Goal: Information Seeking & Learning: Learn about a topic

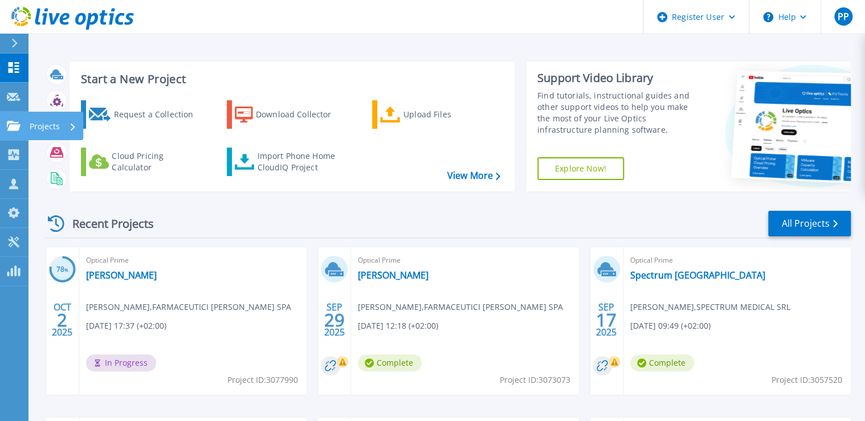
click at [26, 132] on link "Projects Projects" at bounding box center [14, 126] width 29 height 29
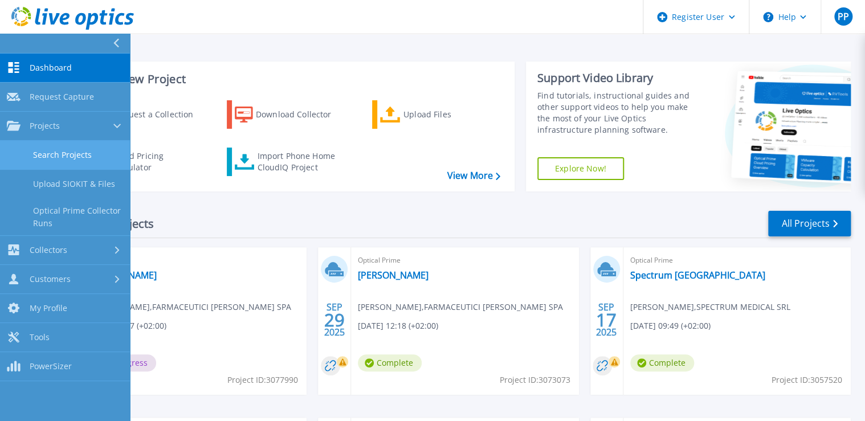
click at [73, 157] on link "Search Projects" at bounding box center [65, 155] width 130 height 29
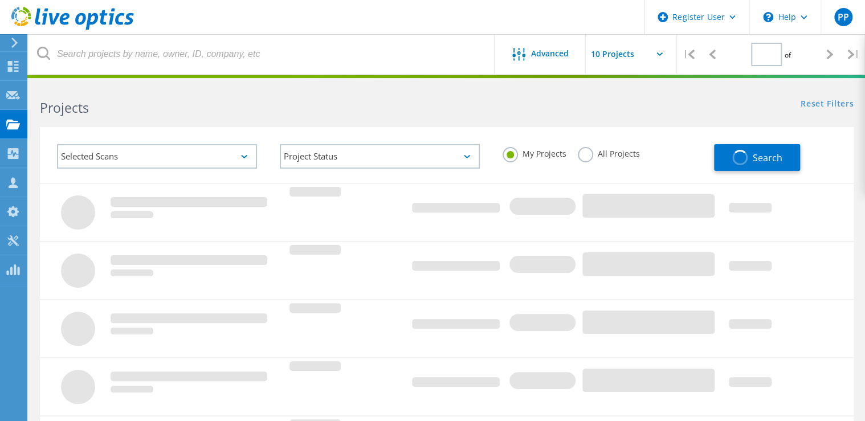
type input "1"
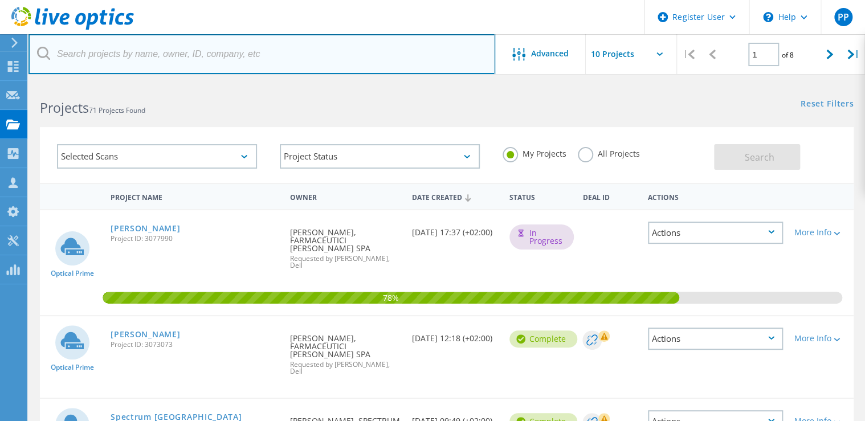
click at [171, 61] on input "text" at bounding box center [262, 54] width 467 height 40
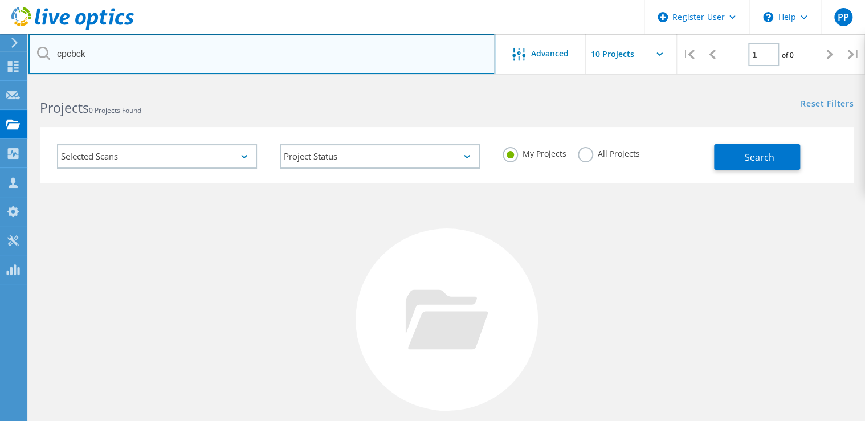
type input "cpcbck"
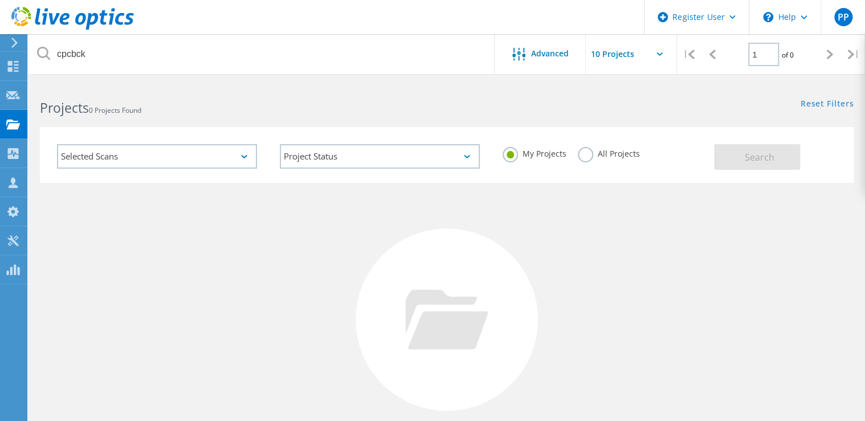
click at [585, 151] on label "All Projects" at bounding box center [609, 152] width 62 height 11
click at [0, 0] on input "All Projects" at bounding box center [0, 0] width 0 height 0
click at [778, 157] on button "Search" at bounding box center [757, 157] width 86 height 26
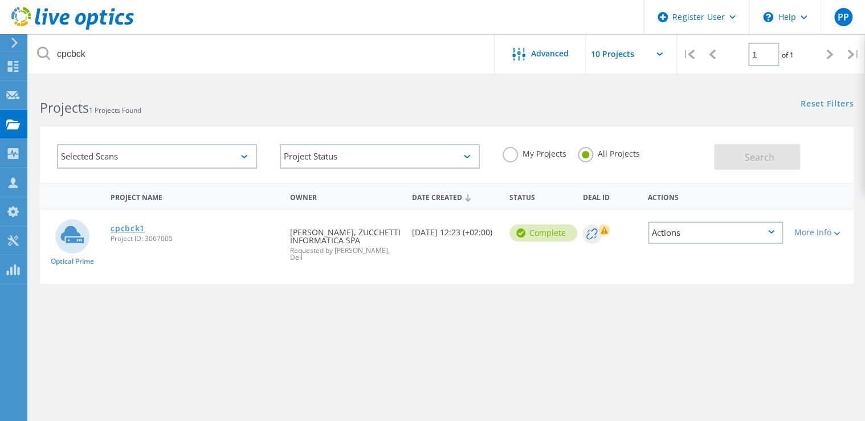
click at [133, 231] on link "cpcbck1" at bounding box center [128, 229] width 34 height 8
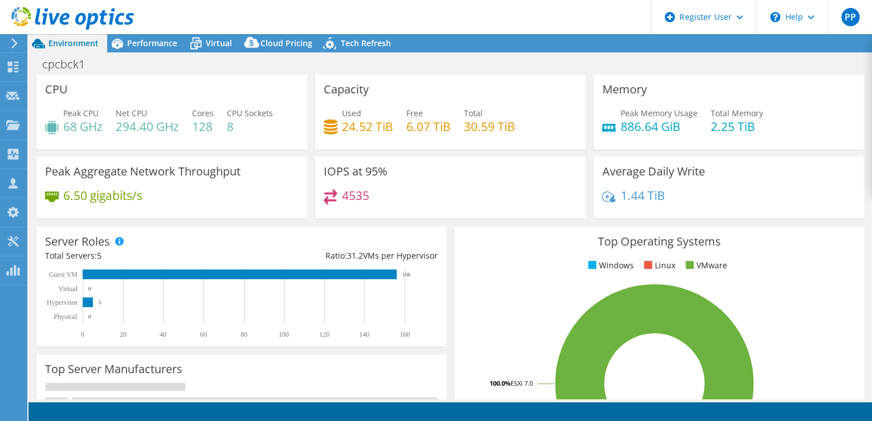
select select "USD"
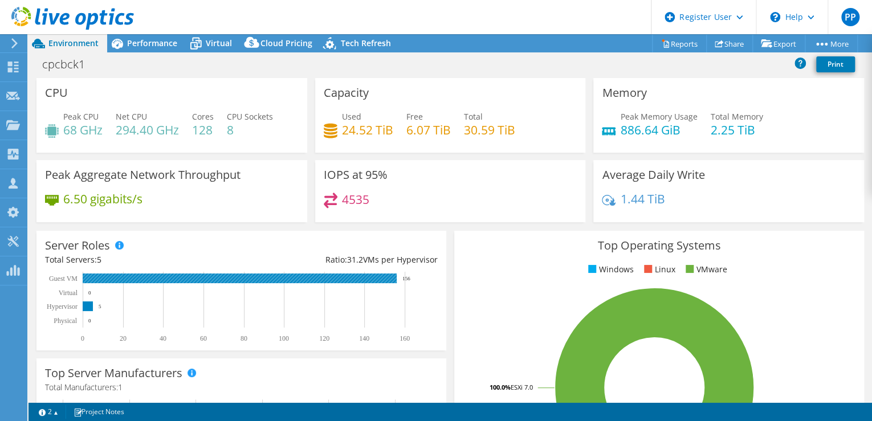
click at [209, 279] on rect at bounding box center [240, 279] width 314 height 10
click at [130, 40] on span "Performance" at bounding box center [152, 43] width 50 height 11
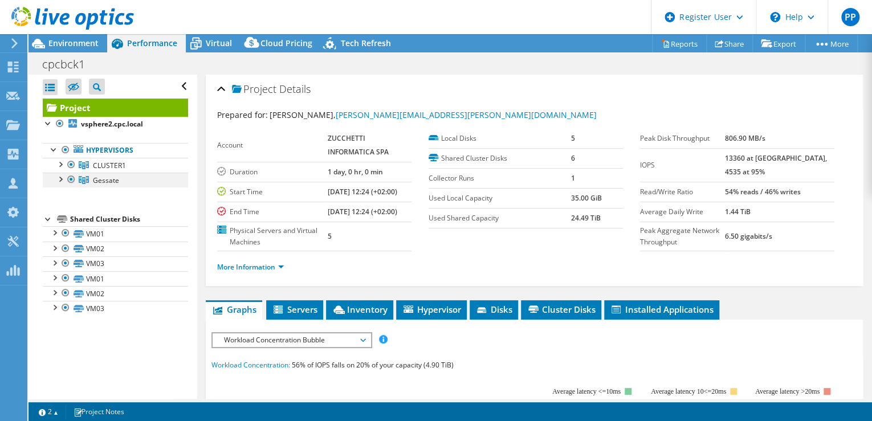
click at [71, 178] on div at bounding box center [71, 180] width 11 height 14
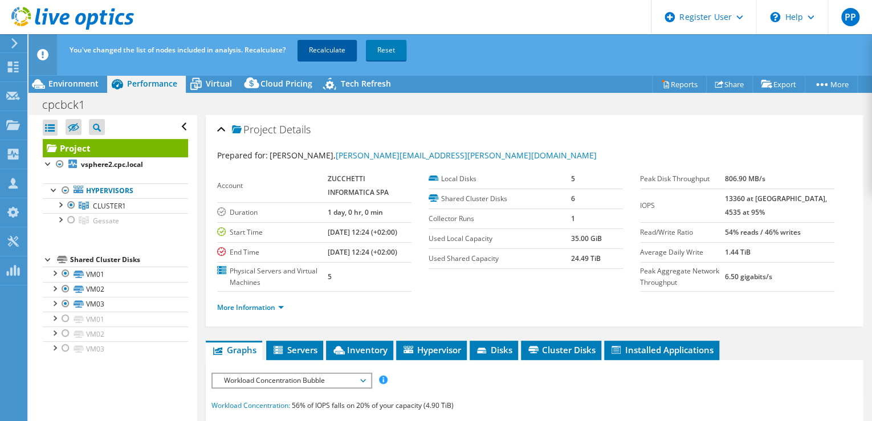
click at [325, 49] on link "Recalculate" at bounding box center [327, 50] width 59 height 21
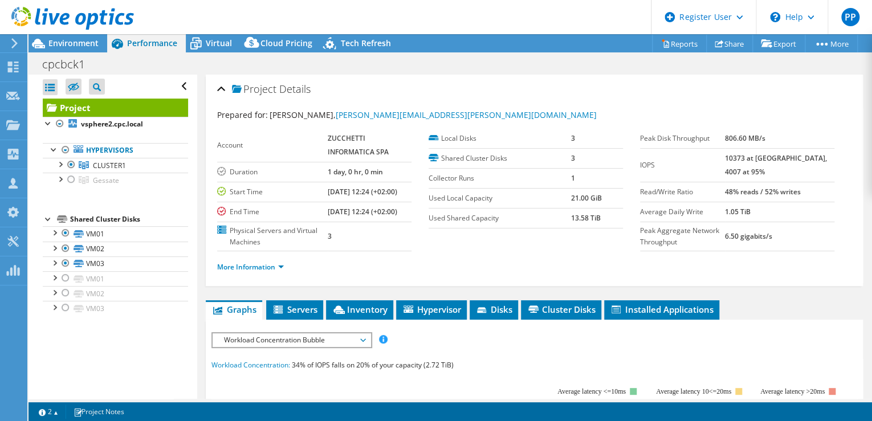
click at [82, 35] on div at bounding box center [67, 19] width 134 height 38
click at [84, 39] on span "Environment" at bounding box center [73, 43] width 50 height 11
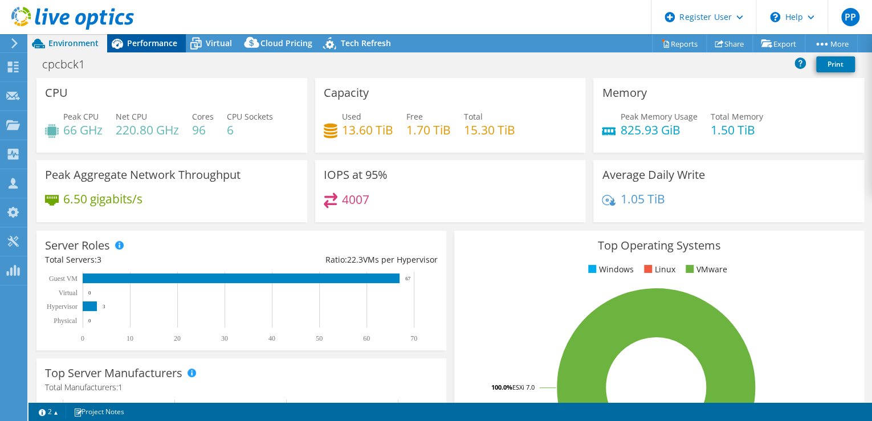
click at [169, 50] on div "Performance" at bounding box center [146, 43] width 79 height 18
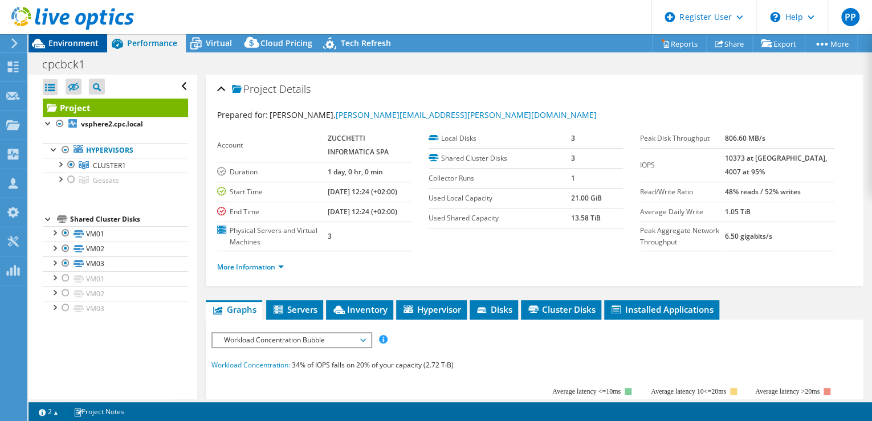
click at [68, 50] on div "Environment" at bounding box center [68, 43] width 79 height 18
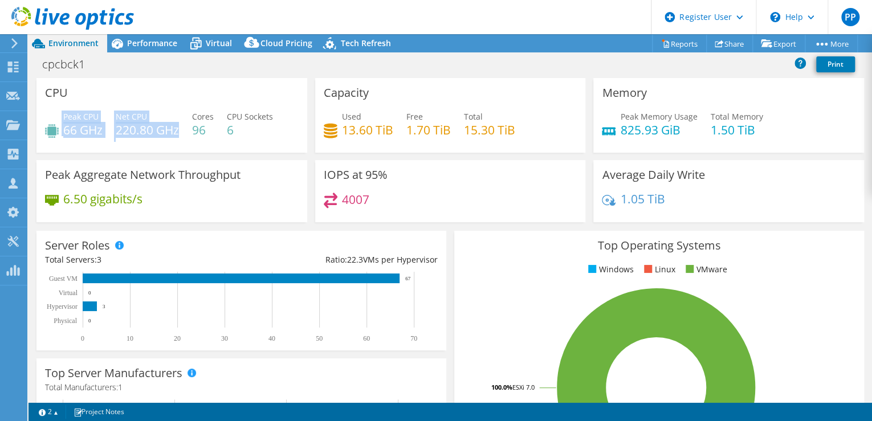
drag, startPoint x: 180, startPoint y: 129, endPoint x: 57, endPoint y: 117, distance: 123.2
click at [57, 117] on div "Peak CPU 66 GHz Net CPU 220.80 GHz Cores 96 CPU Sockets 6" at bounding box center [172, 129] width 254 height 37
click at [267, 135] on h4 "6" at bounding box center [250, 130] width 46 height 13
click at [207, 41] on span "Virtual" at bounding box center [219, 43] width 26 height 11
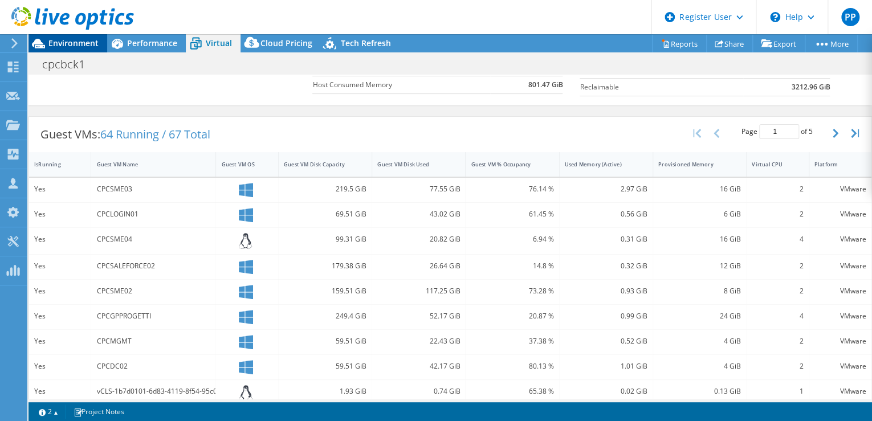
click at [72, 48] on span "Environment" at bounding box center [73, 43] width 50 height 11
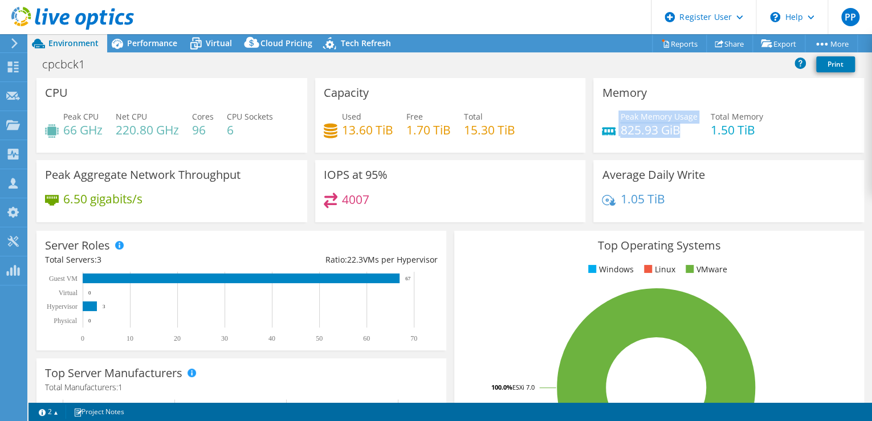
drag, startPoint x: 677, startPoint y: 128, endPoint x: 613, endPoint y: 130, distance: 63.9
click at [613, 130] on div "Peak Memory Usage 825.93 GiB" at bounding box center [649, 124] width 95 height 26
drag, startPoint x: 613, startPoint y: 130, endPoint x: 648, endPoint y: 144, distance: 38.1
click at [648, 144] on div "Peak Memory Usage 825.93 GiB Total Memory 1.50 TiB" at bounding box center [729, 129] width 254 height 37
click at [131, 44] on span "Performance" at bounding box center [152, 43] width 50 height 11
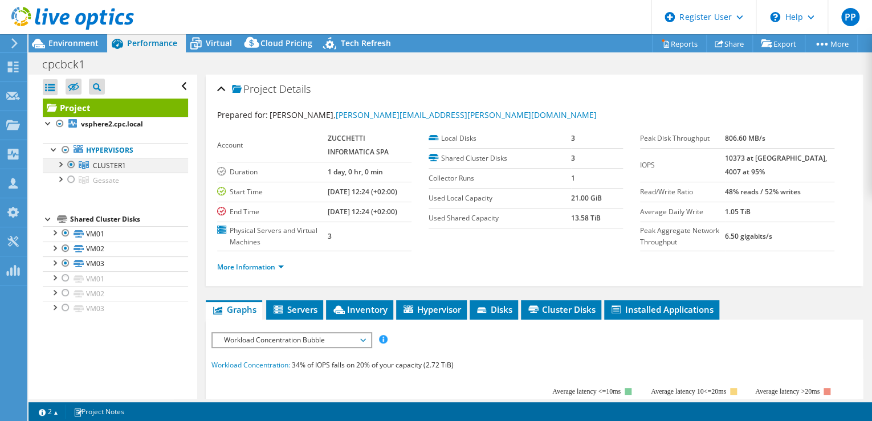
click at [62, 166] on div at bounding box center [59, 163] width 11 height 11
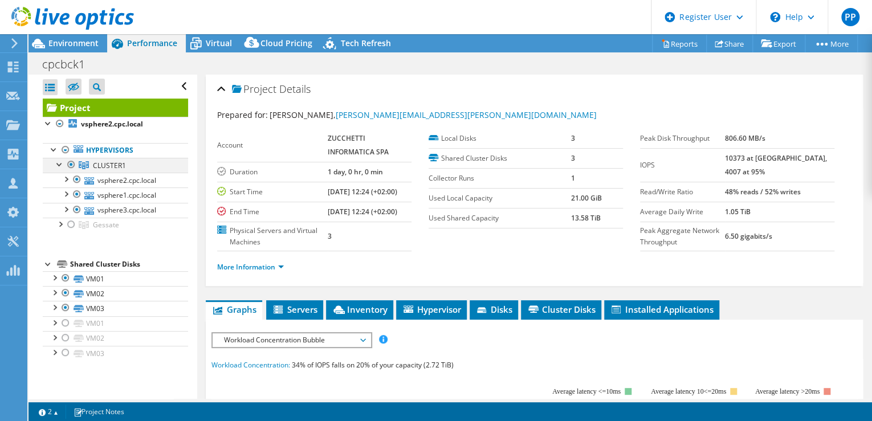
click at [62, 166] on div at bounding box center [59, 163] width 11 height 11
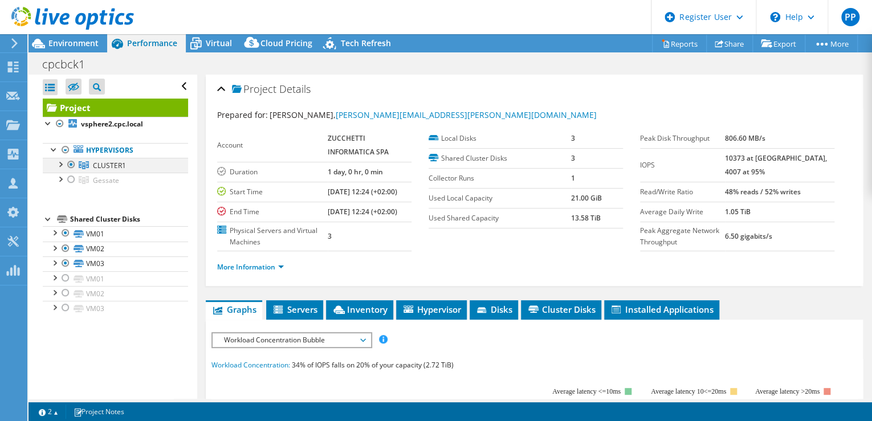
click at [62, 166] on div at bounding box center [59, 163] width 11 height 11
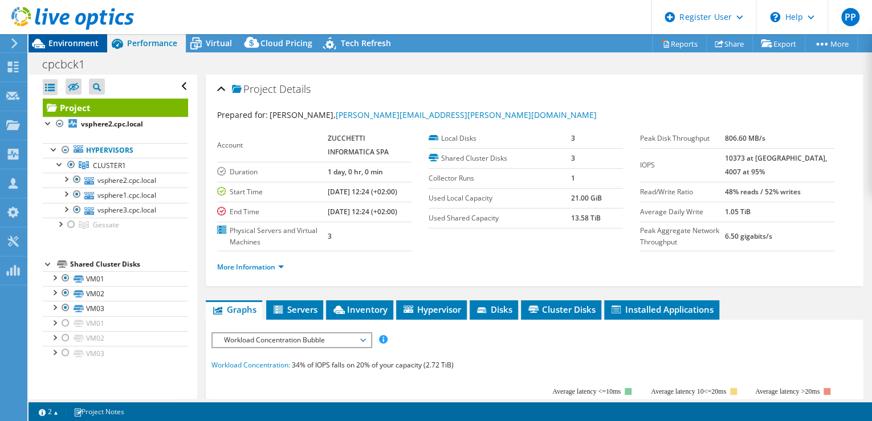
click at [56, 47] on span "Environment" at bounding box center [73, 43] width 50 height 11
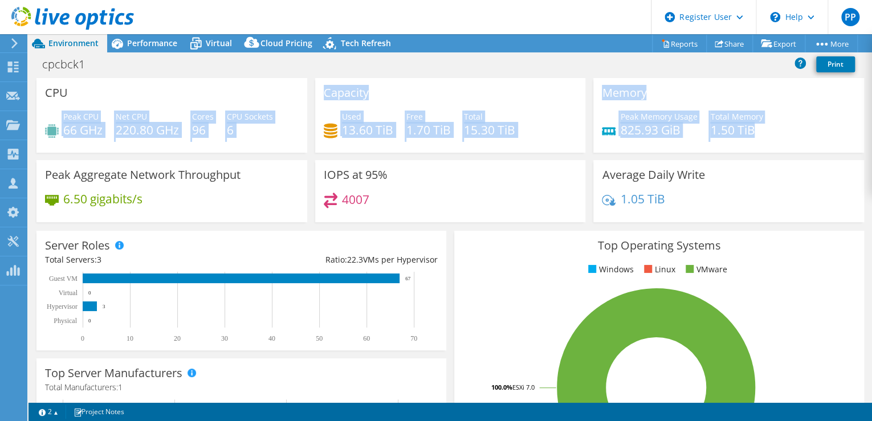
drag, startPoint x: 753, startPoint y: 132, endPoint x: 54, endPoint y: 112, distance: 699.3
click at [54, 112] on div "CPU Peak CPU 66 GHz Net CPU 220.80 GHz Cores 96 CPU Sockets 6 Capacity Used 13.…" at bounding box center [450, 154] width 836 height 152
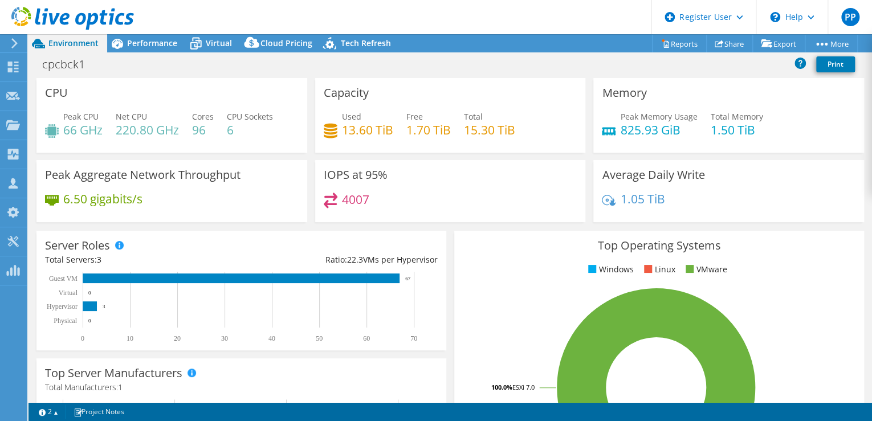
click at [862, 204] on section "CPU Peak CPU 66 GHz Net CPU 220.80 GHz Cores 96 CPU Sockets 6 Capacity Used 13.…" at bounding box center [451, 410] width 844 height 664
click at [160, 50] on div "Performance" at bounding box center [146, 43] width 79 height 18
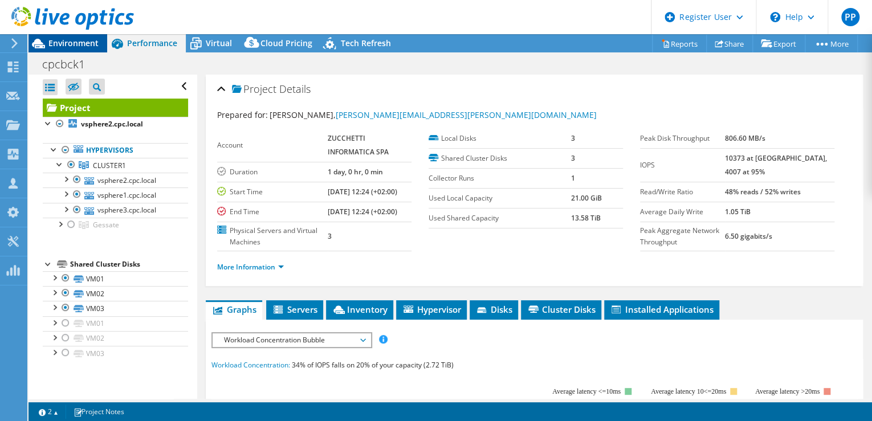
click at [74, 48] on span "Environment" at bounding box center [73, 43] width 50 height 11
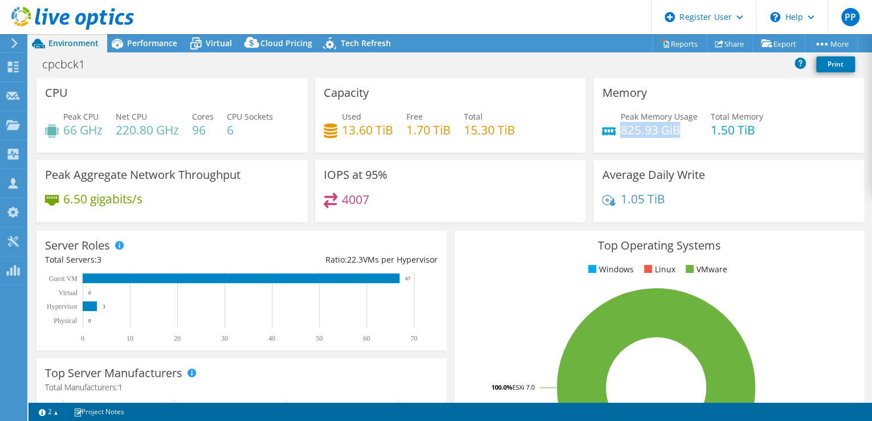
drag, startPoint x: 676, startPoint y: 132, endPoint x: 616, endPoint y: 131, distance: 59.9
click at [620, 131] on h4 "825.93 GiB" at bounding box center [658, 130] width 77 height 13
drag, startPoint x: 616, startPoint y: 131, endPoint x: 718, endPoint y: 153, distance: 104.4
click at [718, 153] on div "Memory Peak Memory Usage 825.93 GiB Total Memory 1.50 TiB" at bounding box center [729, 119] width 279 height 82
click at [795, 310] on rect at bounding box center [656, 388] width 387 height 200
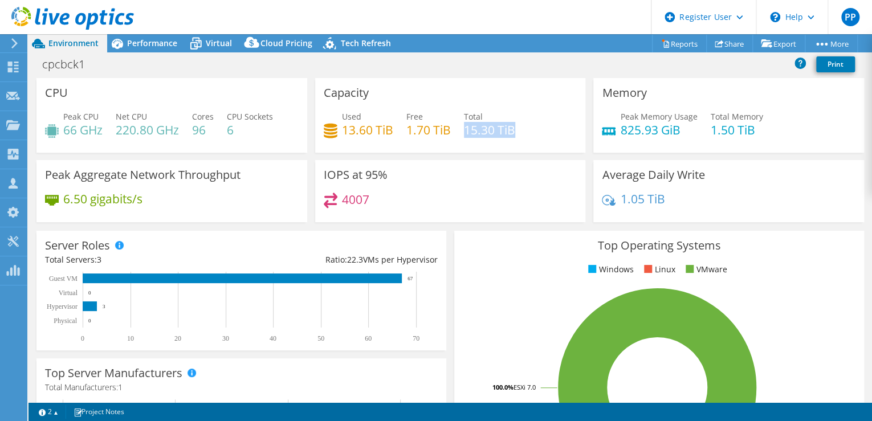
drag, startPoint x: 509, startPoint y: 128, endPoint x: 463, endPoint y: 128, distance: 46.2
click at [464, 128] on h4 "15.30 TiB" at bounding box center [489, 130] width 51 height 13
drag, startPoint x: 463, startPoint y: 128, endPoint x: 400, endPoint y: 125, distance: 62.8
click at [400, 125] on div "Used 13.60 TiB Free 1.70 TiB Total 15.30 TiB" at bounding box center [451, 129] width 254 height 37
drag, startPoint x: 400, startPoint y: 125, endPoint x: 503, endPoint y: 135, distance: 103.6
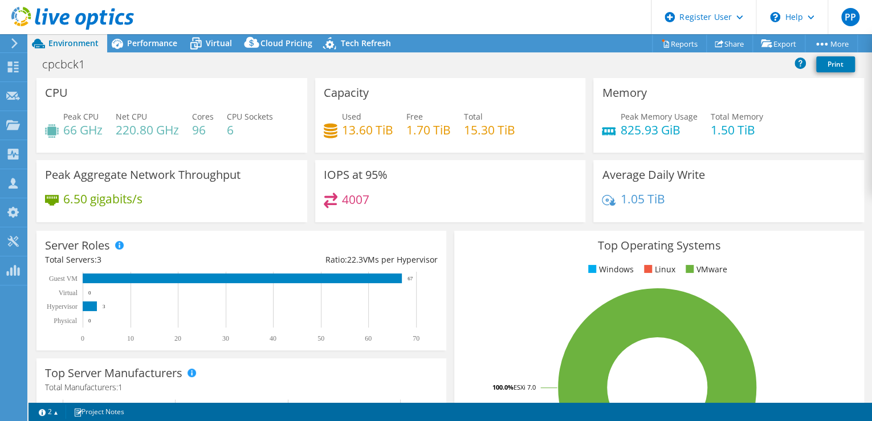
click at [503, 135] on h4 "15.30 TiB" at bounding box center [489, 130] width 51 height 13
drag, startPoint x: 511, startPoint y: 132, endPoint x: 379, endPoint y: 119, distance: 132.4
click at [376, 119] on div "Used 13.60 TiB Free 1.70 TiB Total 15.30 TiB" at bounding box center [451, 129] width 254 height 37
drag, startPoint x: 379, startPoint y: 119, endPoint x: 433, endPoint y: 139, distance: 57.9
click at [433, 139] on div "Used 13.60 TiB Free 1.70 TiB Total 15.30 TiB" at bounding box center [451, 129] width 254 height 37
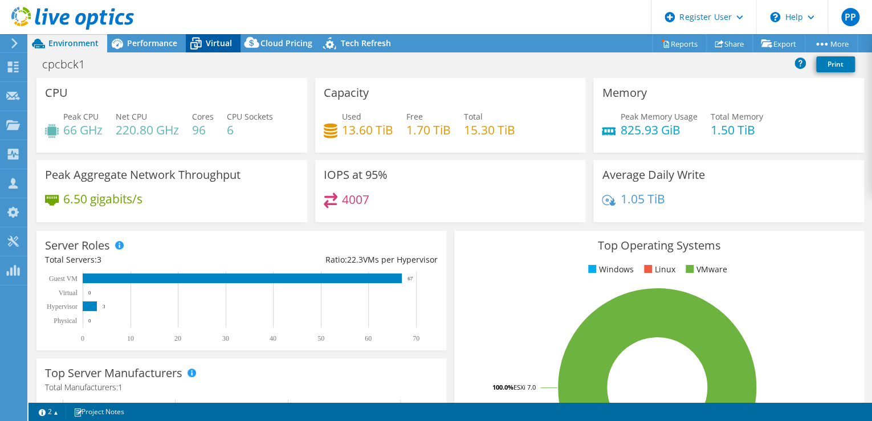
click at [194, 38] on icon at bounding box center [195, 40] width 7 height 4
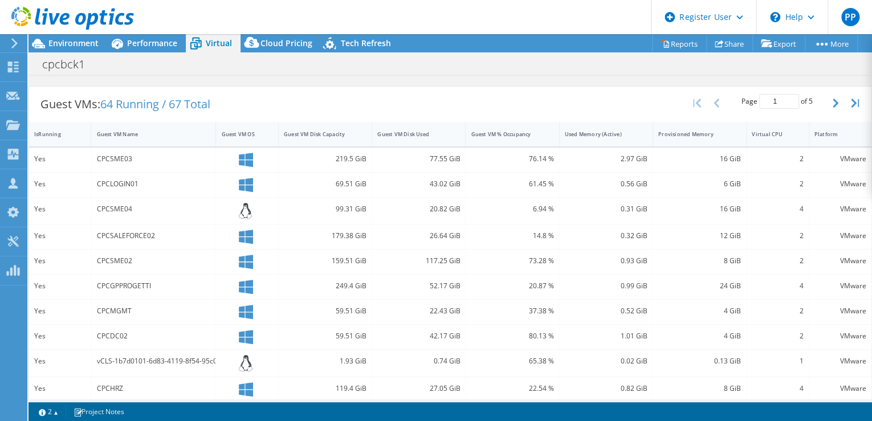
scroll to position [228, 0]
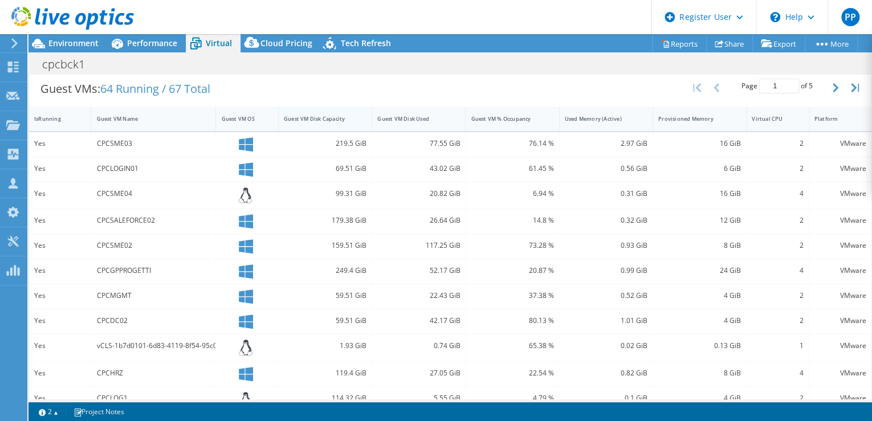
click at [348, 111] on div "Guest VM Disk Capacity" at bounding box center [318, 119] width 79 height 18
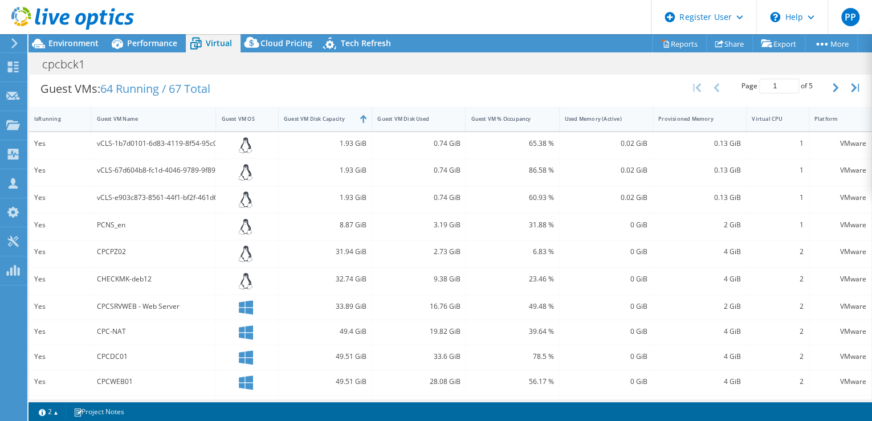
click at [353, 115] on div "Guest VM Disk Capacity" at bounding box center [318, 119] width 79 height 18
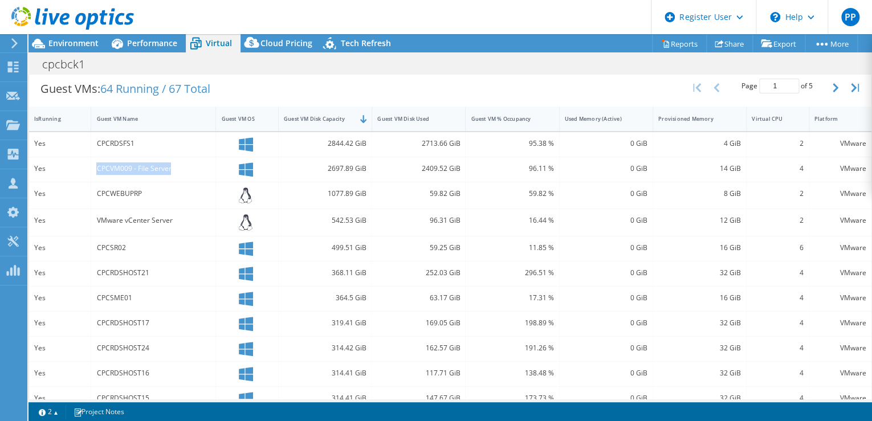
drag, startPoint x: 98, startPoint y: 168, endPoint x: 174, endPoint y: 166, distance: 76.4
click at [175, 166] on div "CPCVM009 - File Server" at bounding box center [153, 168] width 114 height 13
click at [174, 166] on div "CPCVM009 - File Server" at bounding box center [153, 168] width 114 height 13
drag, startPoint x: 174, startPoint y: 166, endPoint x: 133, endPoint y: 161, distance: 41.3
click at [133, 162] on div "CPCVM009 - File Server" at bounding box center [153, 168] width 114 height 13
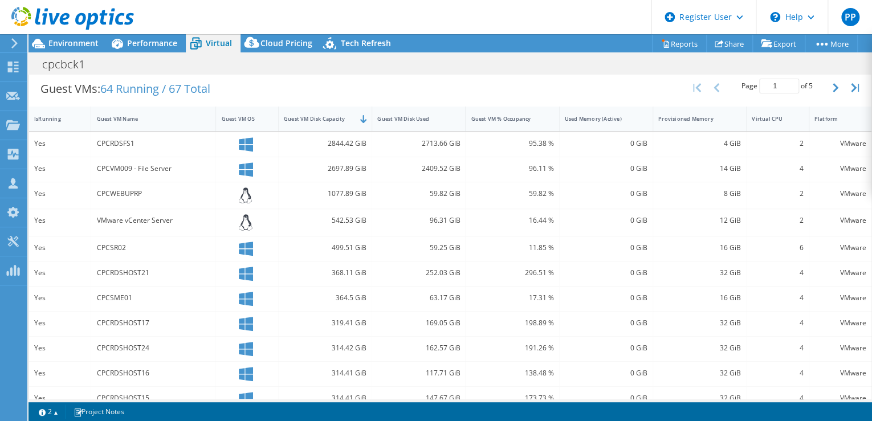
drag, startPoint x: 131, startPoint y: 164, endPoint x: 171, endPoint y: 213, distance: 63.2
click at [171, 214] on div "VMware vCenter Server" at bounding box center [153, 220] width 114 height 13
drag, startPoint x: 145, startPoint y: 136, endPoint x: 89, endPoint y: 144, distance: 56.4
click at [89, 144] on div "Yes CPCRDSFS1 2844.42 GiB 2713.66 GiB 95.38 % 0 GiB 4 GiB 2 VMware" at bounding box center [450, 144] width 843 height 25
drag, startPoint x: 89, startPoint y: 144, endPoint x: 116, endPoint y: 145, distance: 26.8
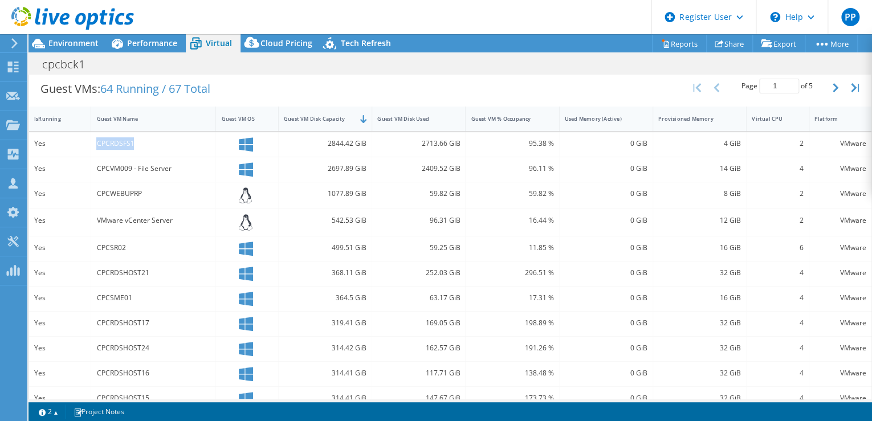
click at [116, 145] on div "CPCRDSFS1" at bounding box center [153, 143] width 114 height 13
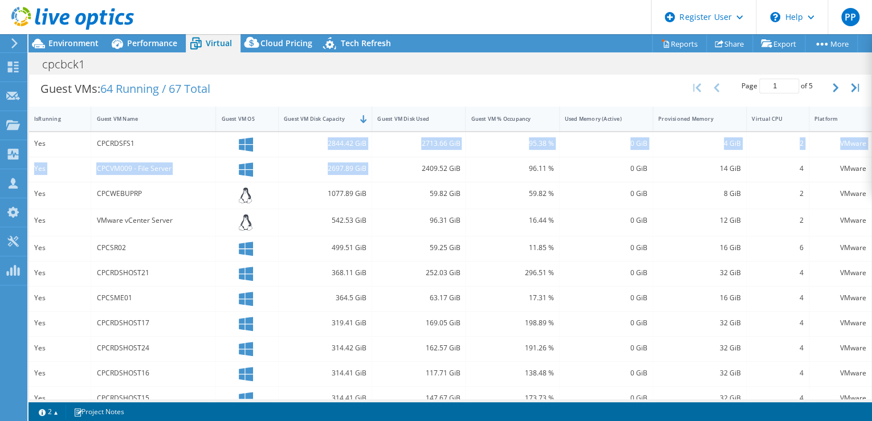
drag, startPoint x: 318, startPoint y: 137, endPoint x: 372, endPoint y: 162, distance: 59.7
click at [372, 162] on div "Yes CPCRDSFS1 2844.42 GiB 2713.66 GiB 95.38 % 0 GiB 4 GiB 2 VMware Yes CPCVM009…" at bounding box center [450, 322] width 843 height 380
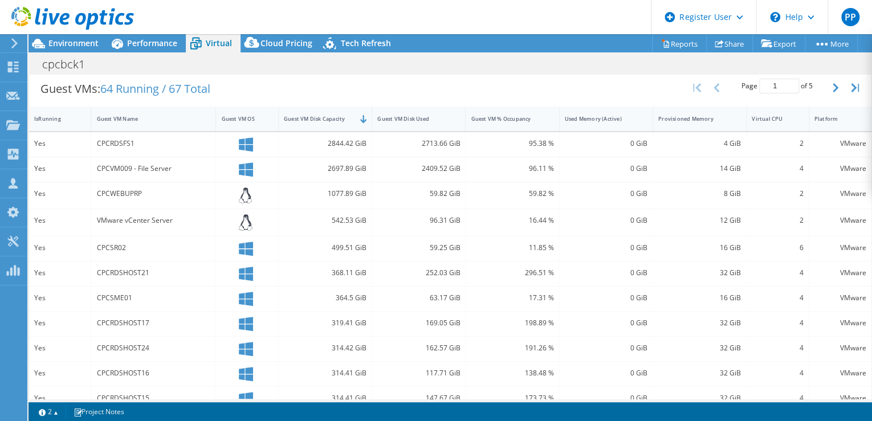
drag, startPoint x: 372, startPoint y: 162, endPoint x: 436, endPoint y: 171, distance: 65.0
click at [437, 171] on div "2409.52 GiB" at bounding box center [418, 168] width 83 height 13
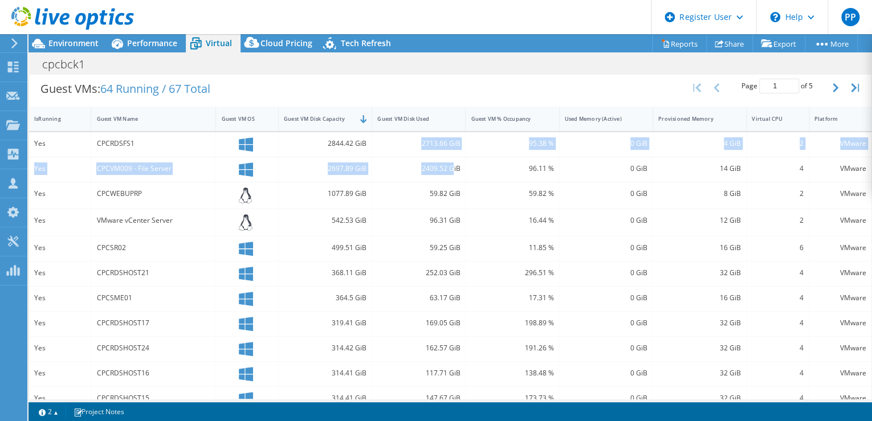
drag, startPoint x: 412, startPoint y: 139, endPoint x: 451, endPoint y: 165, distance: 46.5
click at [451, 165] on div "Yes CPCRDSFS1 2844.42 GiB 2713.66 GiB 95.38 % 0 GiB 4 GiB 2 VMware Yes CPCVM009…" at bounding box center [450, 322] width 843 height 380
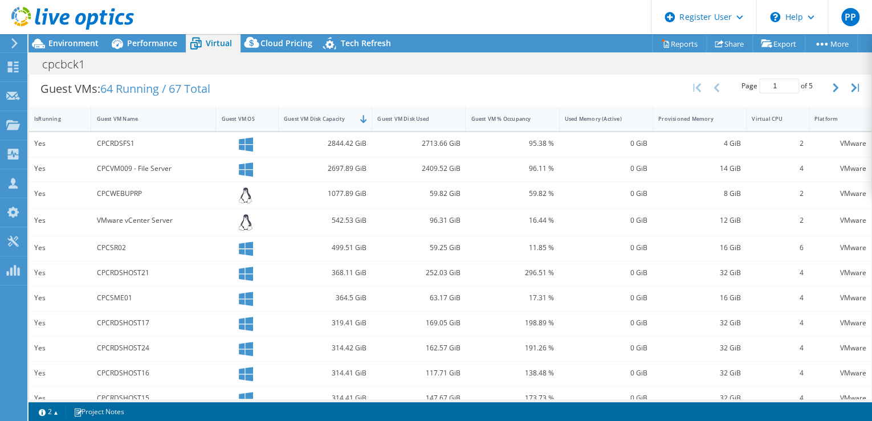
drag, startPoint x: 451, startPoint y: 165, endPoint x: 458, endPoint y: 166, distance: 7.5
click at [458, 166] on div "2409.52 GiB" at bounding box center [419, 169] width 94 height 25
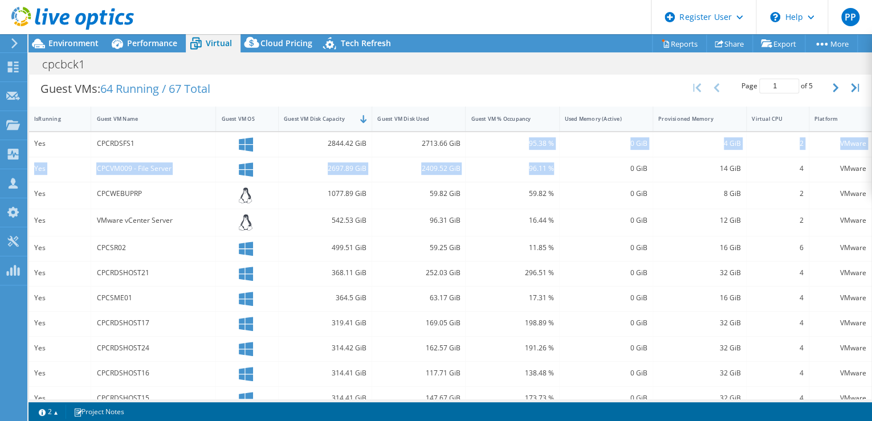
drag, startPoint x: 516, startPoint y: 137, endPoint x: 535, endPoint y: 173, distance: 40.0
click at [543, 171] on div "Yes CPCRDSFS1 2844.42 GiB 2713.66 GiB 95.38 % 0 GiB 4 GiB 2 VMware Yes CPCVM009…" at bounding box center [450, 322] width 843 height 380
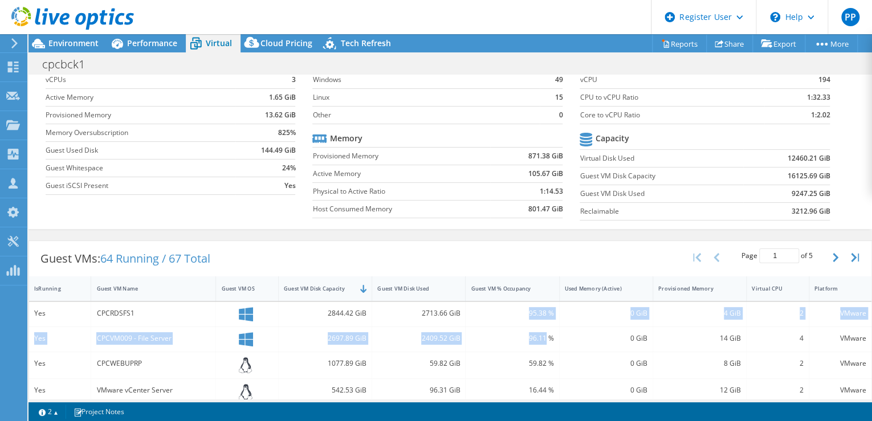
scroll to position [0, 0]
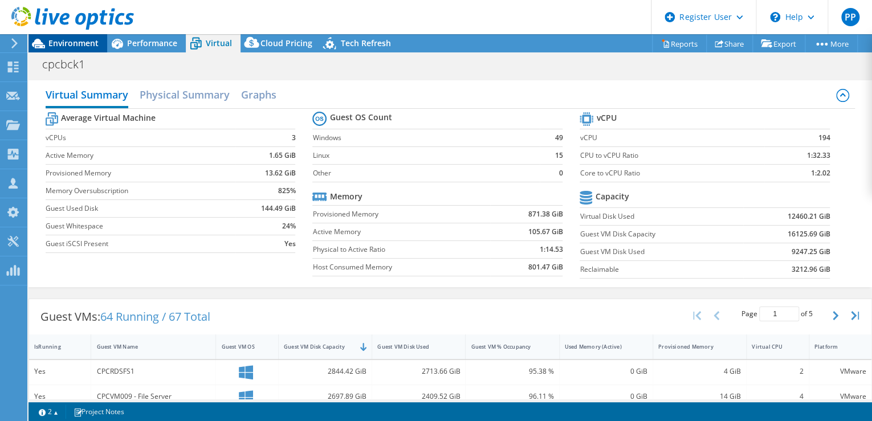
click at [67, 39] on span "Environment" at bounding box center [73, 43] width 50 height 11
